Goal: Task Accomplishment & Management: Use online tool/utility

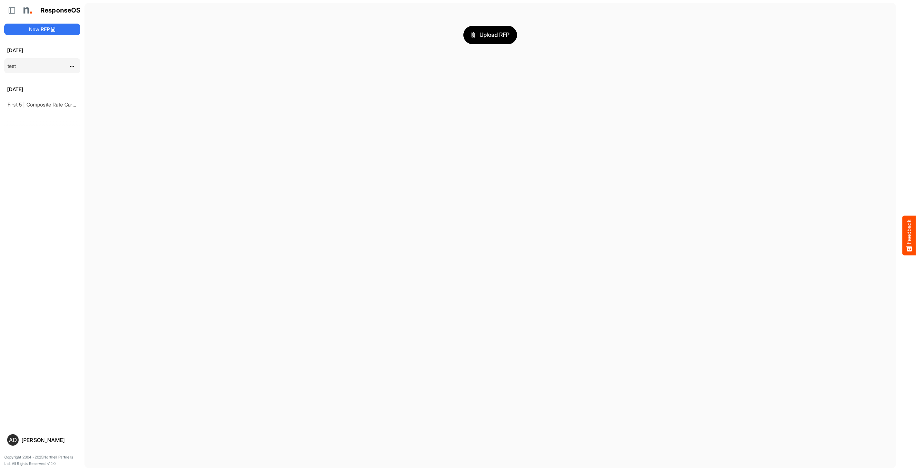
click at [11, 63] on link "test" at bounding box center [12, 66] width 9 height 6
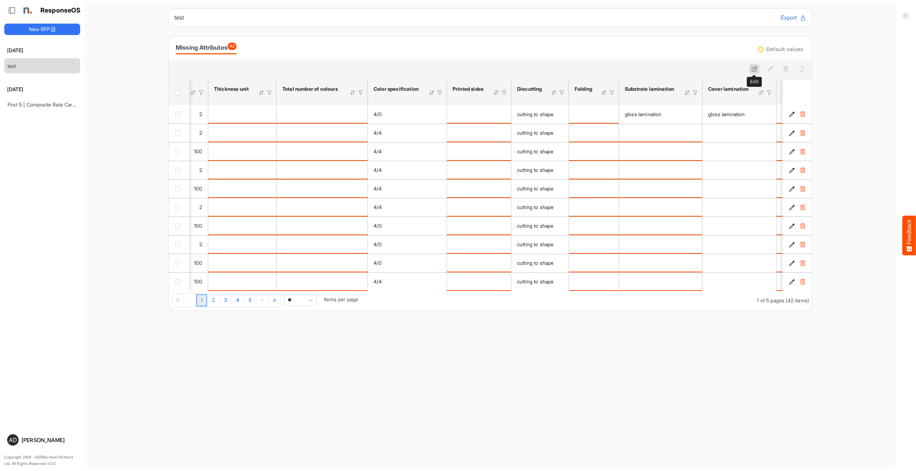
click at [757, 68] on icon at bounding box center [754, 69] width 6 height 6
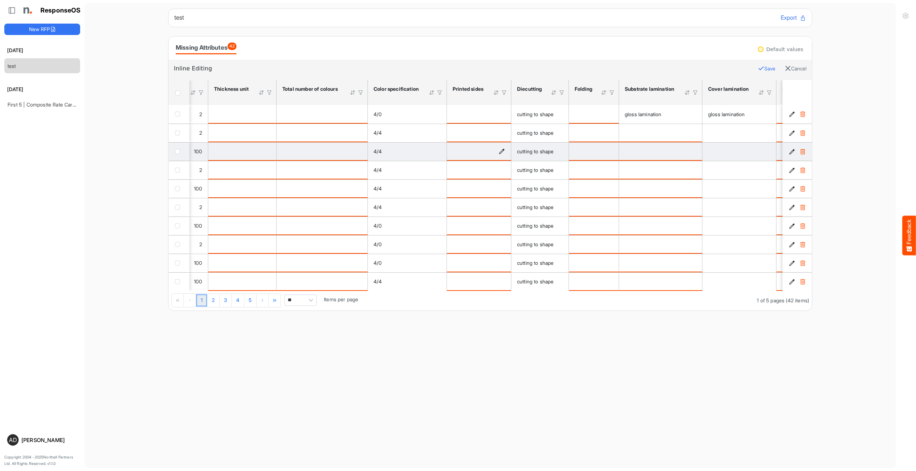
click at [502, 153] on icon "is template cell Column Header https://northell.com/ontologies/mapping-rules/ma…" at bounding box center [502, 151] width 6 height 6
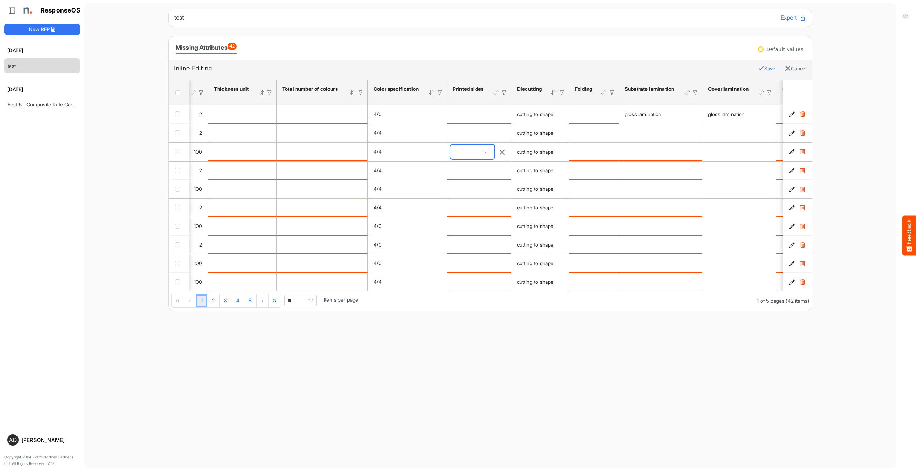
click at [485, 152] on span at bounding box center [472, 152] width 44 height 14
click at [473, 215] on span "verso only" at bounding box center [469, 215] width 26 height 6
type input "**********"
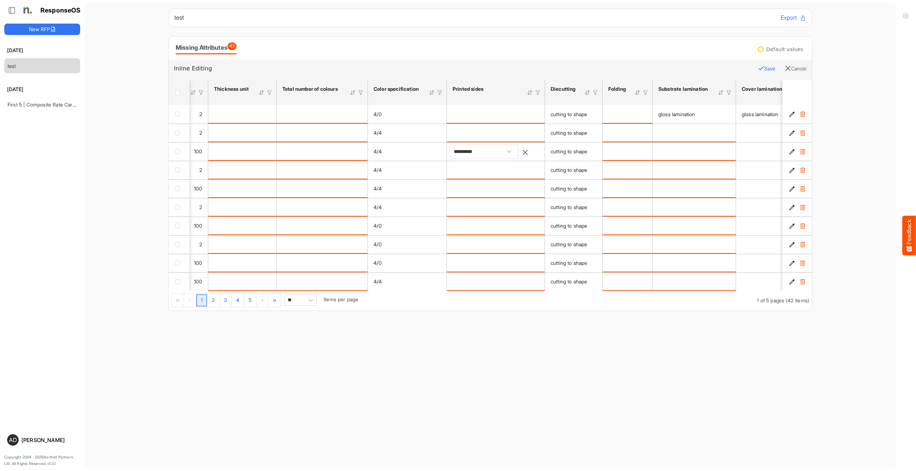
click at [487, 354] on main "test Export Missing Attributes 42 Default values Inline Editing Save Cancel sfg…" at bounding box center [489, 236] width 811 height 466
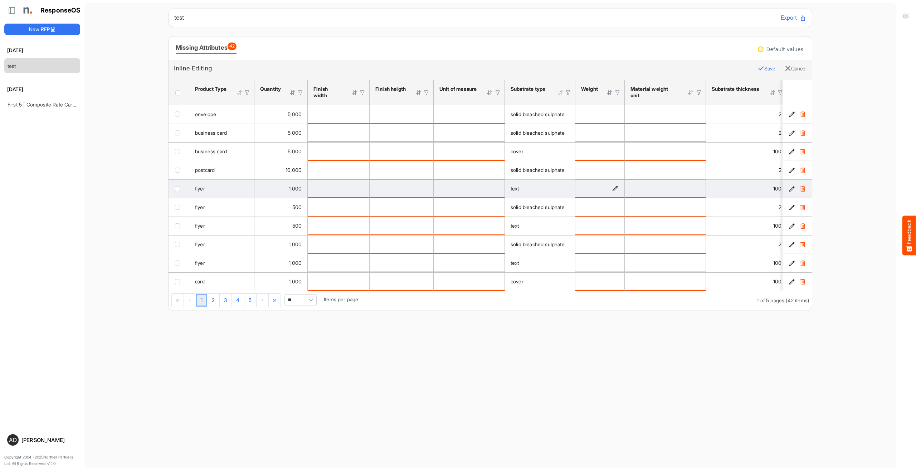
click at [614, 189] on icon "is template cell Column Header https://northell.com/ontologies/mapping-rules/ma…" at bounding box center [615, 189] width 6 height 6
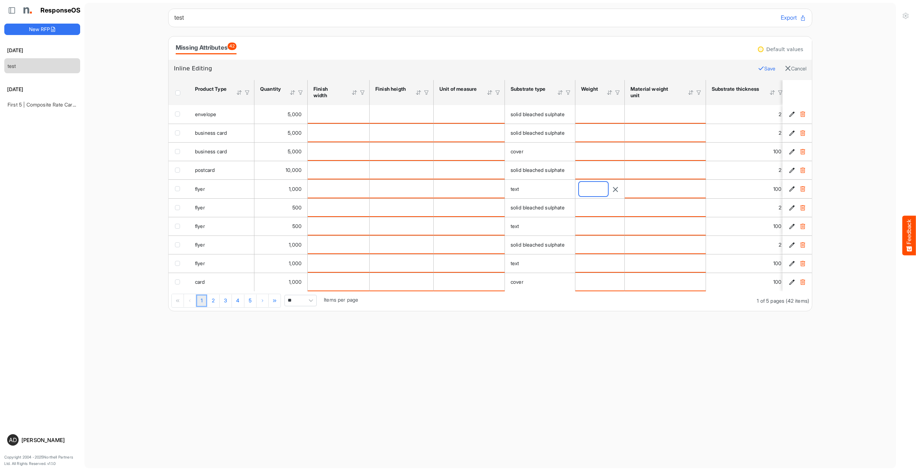
click at [600, 189] on input "number" at bounding box center [593, 189] width 29 height 14
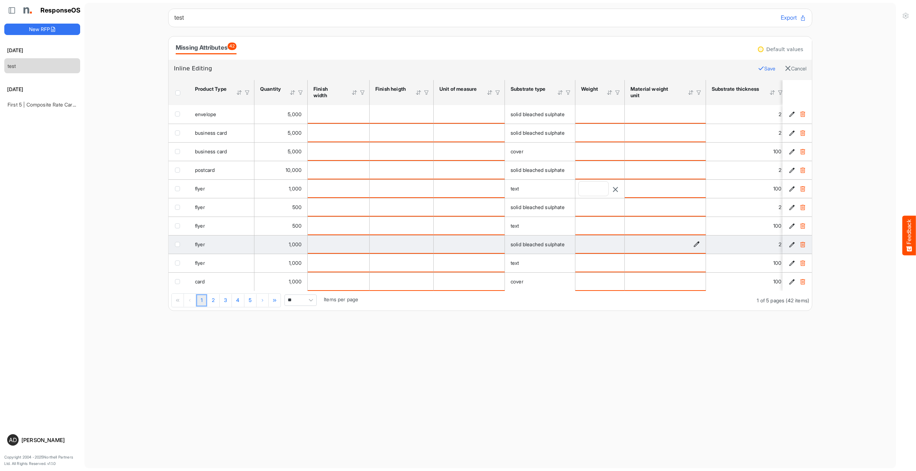
click at [658, 246] on div "is template cell Column Header https://northell.com/ontologies/mapping-rules/ma…" at bounding box center [664, 244] width 69 height 8
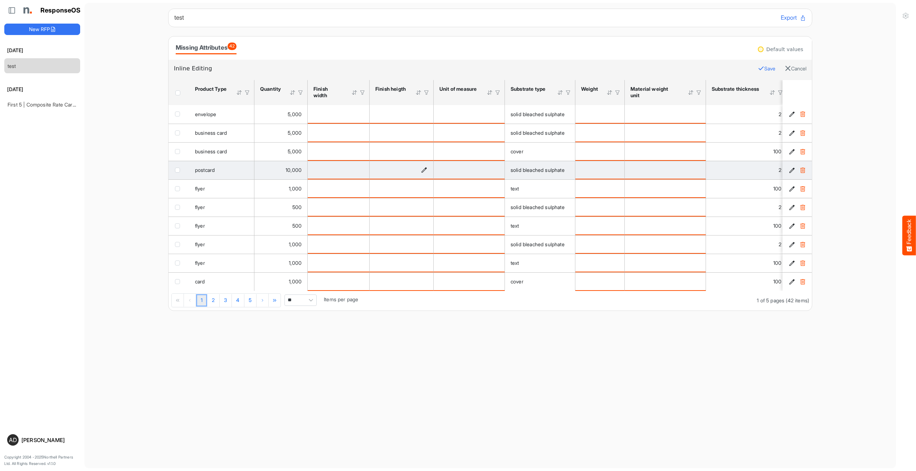
click at [425, 169] on icon "is template cell Column Header https://northell.com/ontologies/mapping-rules/me…" at bounding box center [424, 170] width 6 height 6
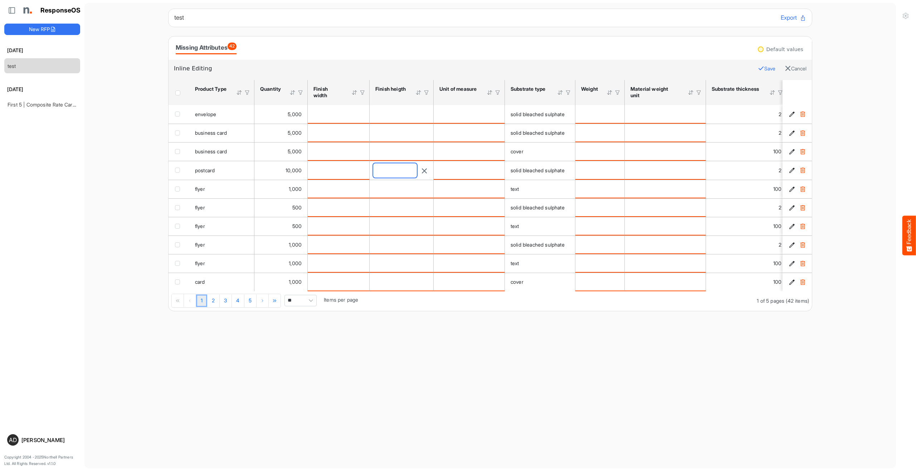
click at [406, 166] on input "number" at bounding box center [395, 170] width 44 height 14
click at [445, 311] on div "1 2 3 4 5 1 of 5 pages (42 items) ** Items per page" at bounding box center [489, 301] width 643 height 20
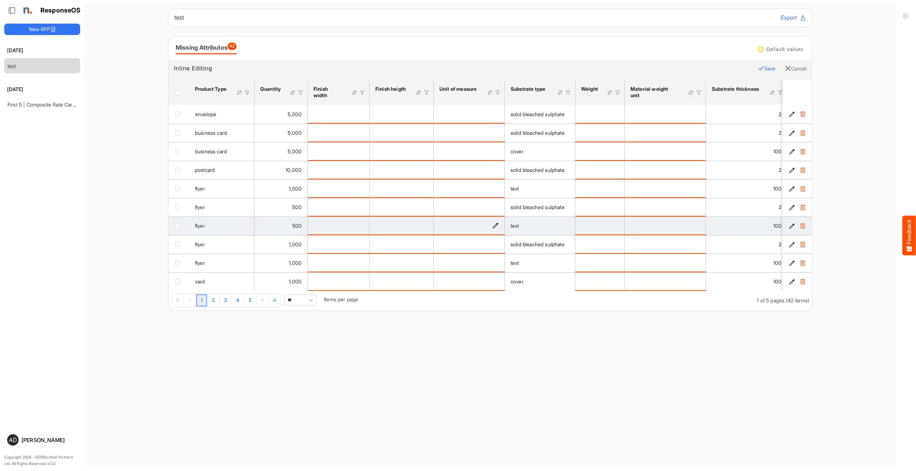
click at [457, 225] on div "is template cell Column Header https://northell.com/ontologies/mapping-rules/me…" at bounding box center [468, 226] width 59 height 8
click at [493, 222] on div "is template cell Column Header https://northell.com/ontologies/mapping-rules/me…" at bounding box center [468, 226] width 59 height 8
click at [495, 225] on icon "is template cell Column Header https://northell.com/ontologies/mapping-rules/me…" at bounding box center [495, 226] width 6 height 6
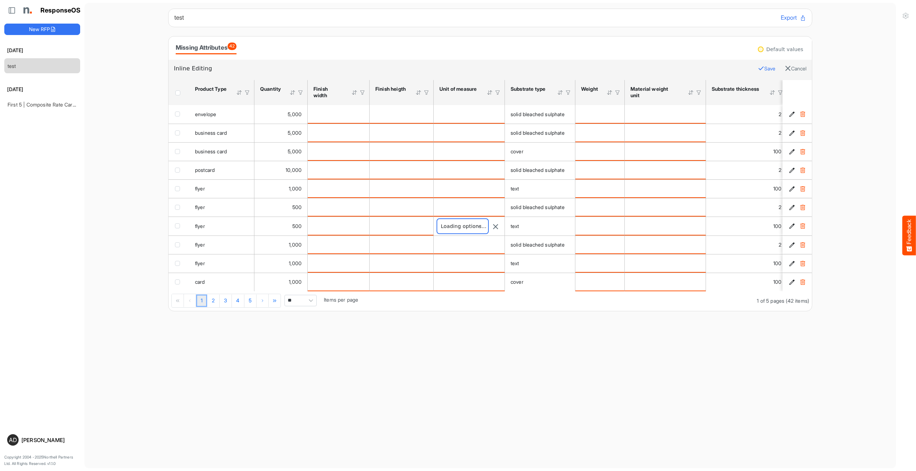
click at [473, 227] on span at bounding box center [462, 226] width 51 height 14
click at [466, 296] on li "chain" at bounding box center [463, 300] width 50 height 11
type input "*****"
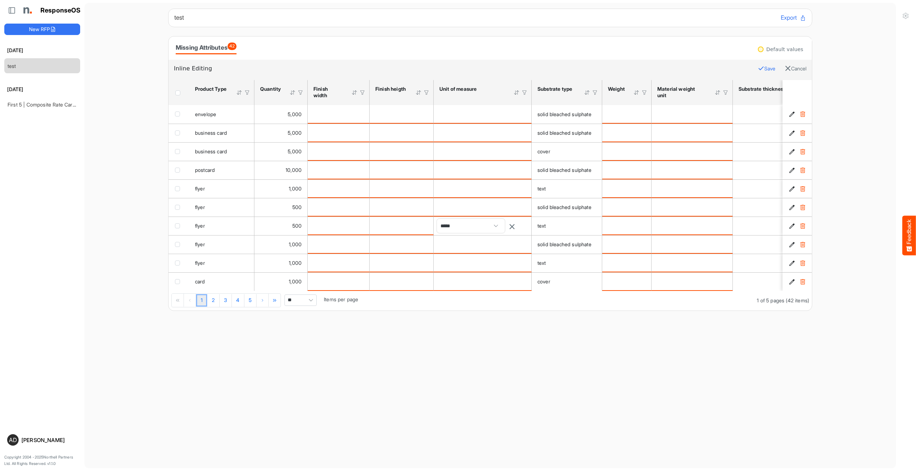
click at [495, 343] on main "test Export Missing Attributes 42 Default values Inline Editing Save Cancel sfg…" at bounding box center [489, 236] width 811 height 466
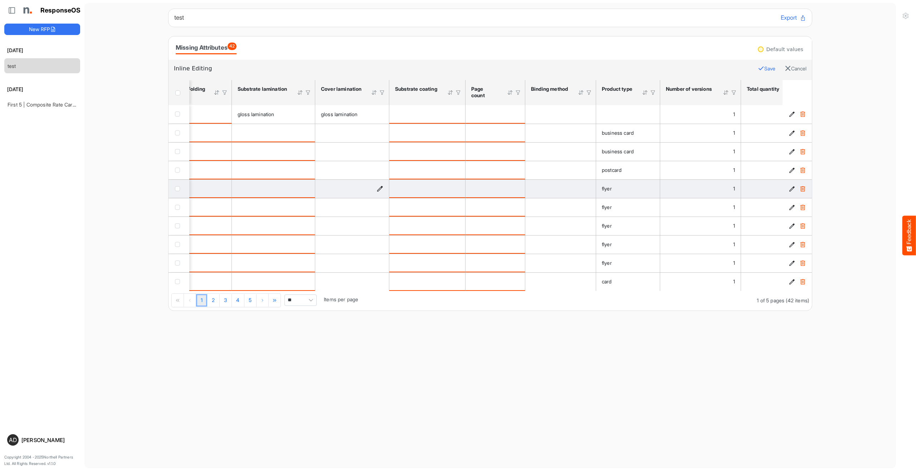
scroll to position [0, 1133]
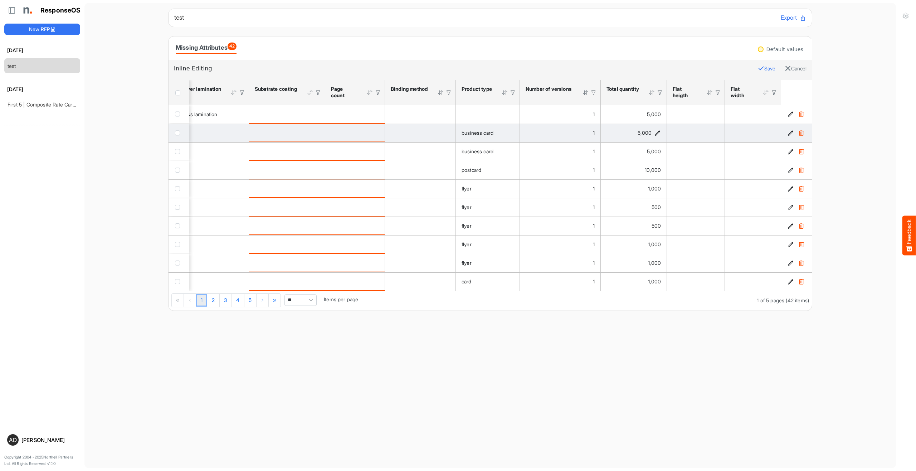
click at [656, 131] on icon "is template cell Column Header https://northell.com/ontologies/mapping-rules/or…" at bounding box center [657, 133] width 6 height 6
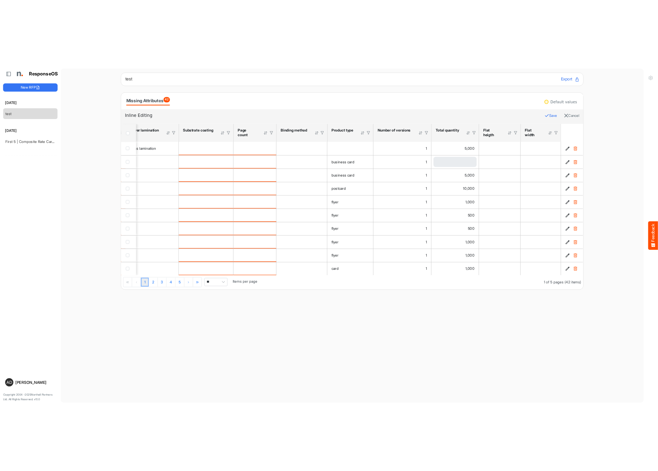
scroll to position [0, 1106]
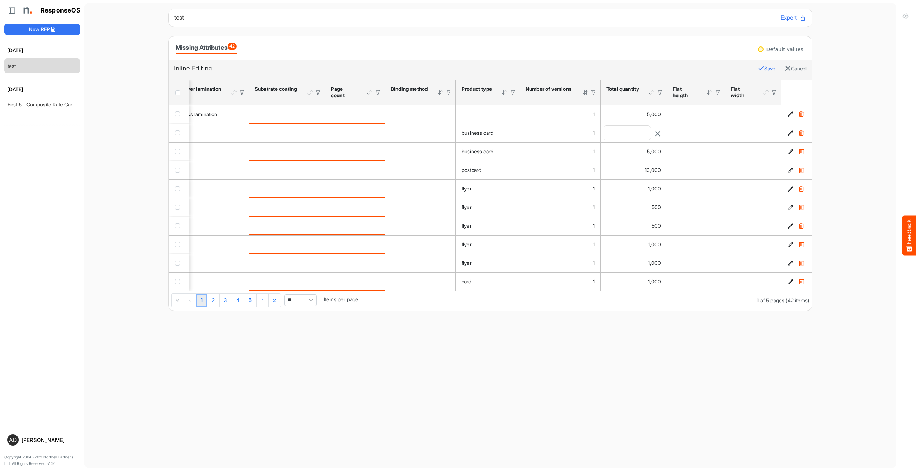
click at [661, 132] on div "****" at bounding box center [633, 133] width 60 height 15
click at [659, 134] on icon "button" at bounding box center [657, 134] width 6 height 6
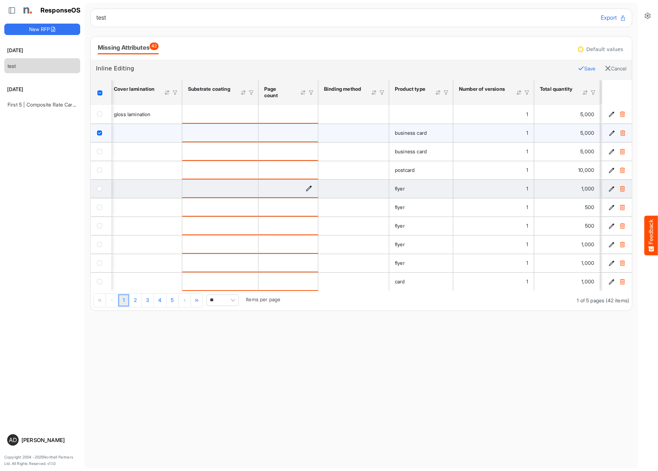
scroll to position [0, 1064]
